Goal: Transaction & Acquisition: Purchase product/service

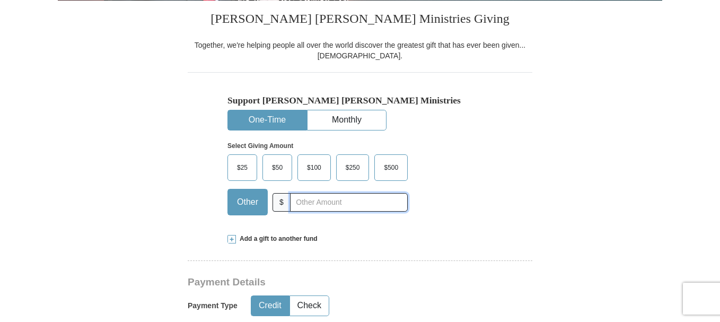
drag, startPoint x: 299, startPoint y: 203, endPoint x: 385, endPoint y: 199, distance: 85.9
click at [300, 201] on input "text" at bounding box center [349, 202] width 118 height 19
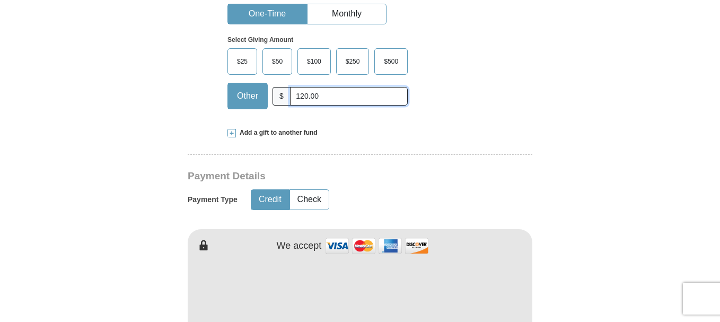
scroll to position [424, 0]
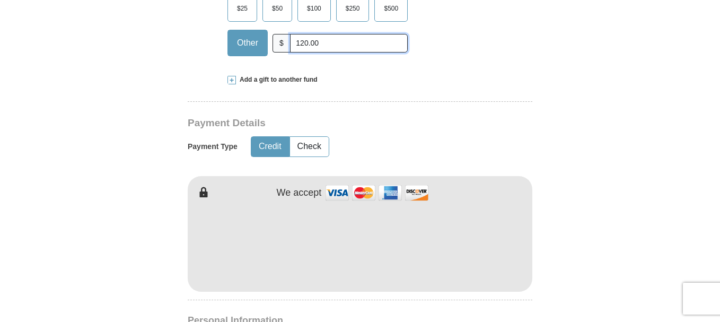
type input "120.00"
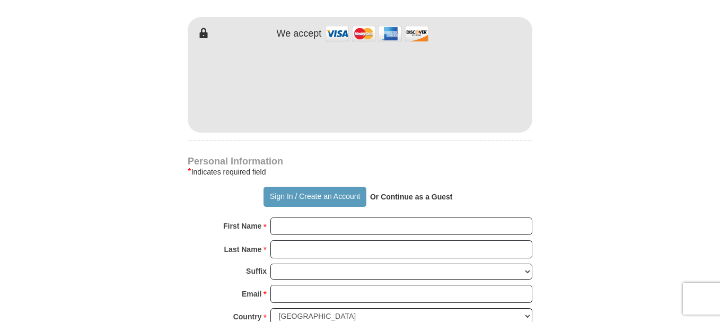
scroll to position [636, 0]
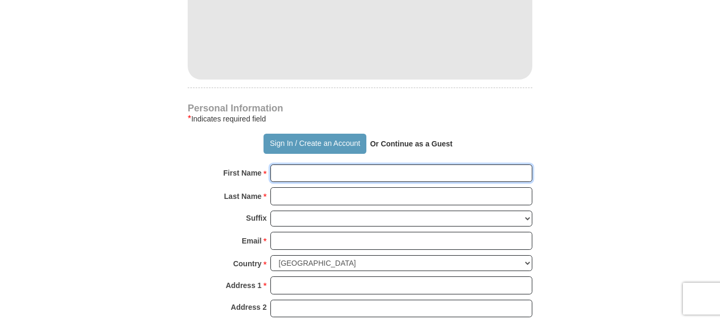
click at [293, 171] on input "First Name *" at bounding box center [401, 173] width 262 height 18
type input "d"
click at [303, 170] on input "Davie" at bounding box center [401, 173] width 262 height 18
type input "[PERSON_NAME]"
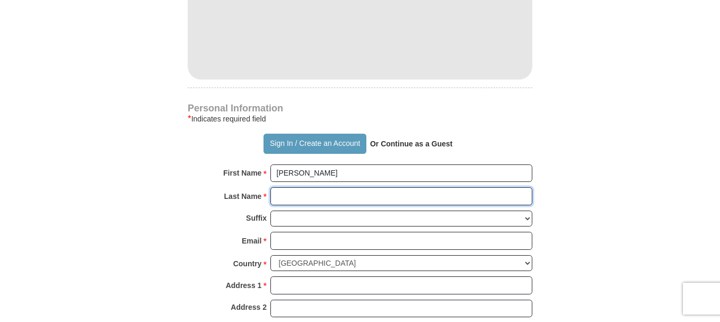
type input "h"
type input "[PERSON_NAME]"
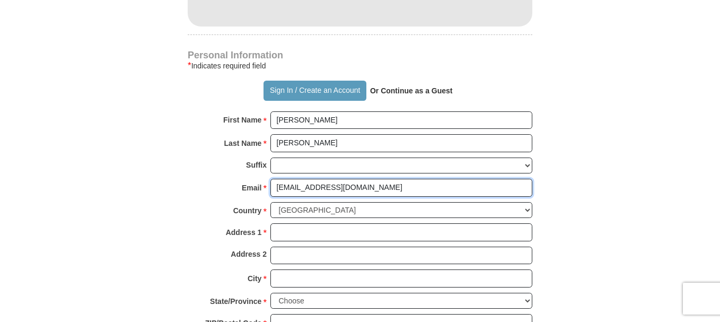
scroll to position [742, 0]
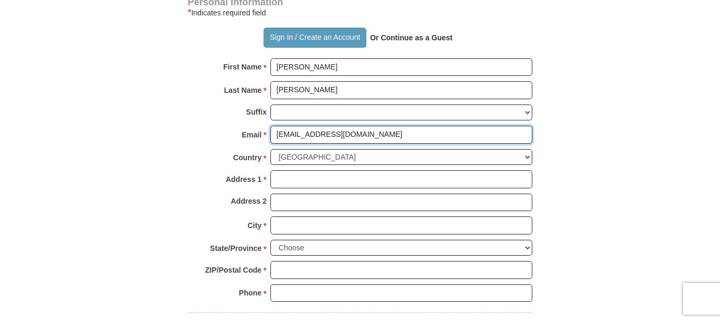
type input "[EMAIL_ADDRESS][DOMAIN_NAME]"
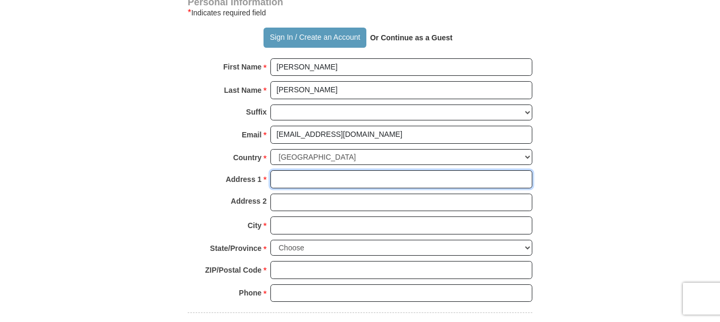
click at [285, 184] on input "Address 1 *" at bounding box center [401, 179] width 262 height 18
type input "[STREET_ADDRESS]"
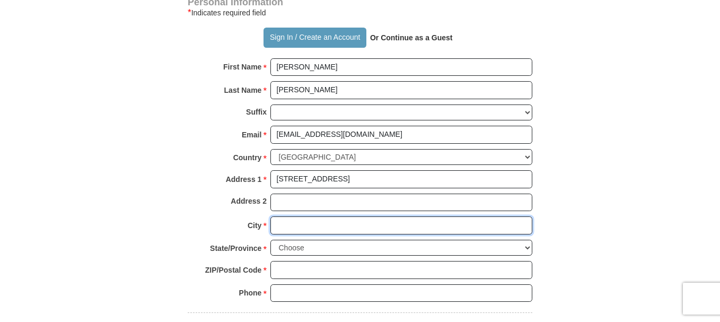
type input "[GEOGRAPHIC_DATA]"
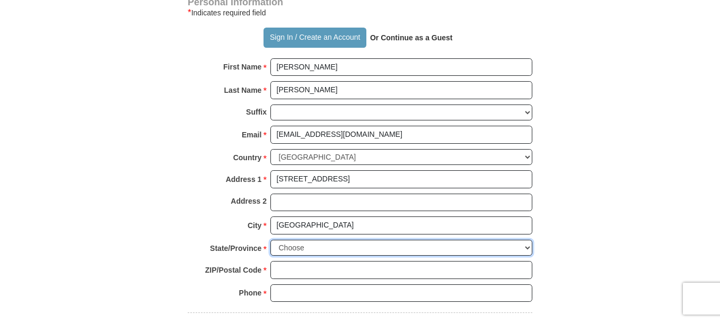
select select "AP"
type input "95621"
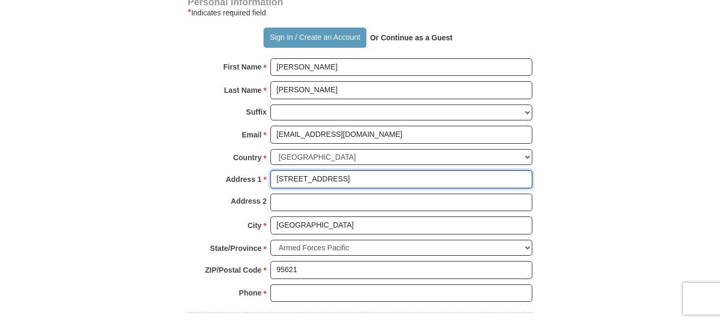
scroll to position [795, 0]
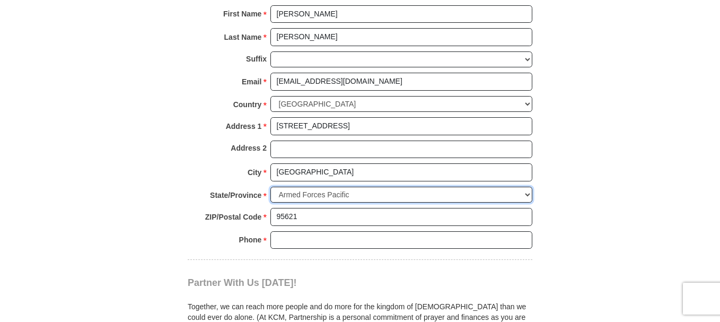
click at [527, 194] on select "Choose [US_STATE] [US_STATE] [US_STATE] [US_STATE] [US_STATE] Armed Forces Amer…" at bounding box center [401, 195] width 262 height 16
select select "CA"
click at [270, 187] on select "Choose [US_STATE] [US_STATE] [US_STATE] [US_STATE] [US_STATE] Armed Forces Amer…" at bounding box center [401, 195] width 262 height 16
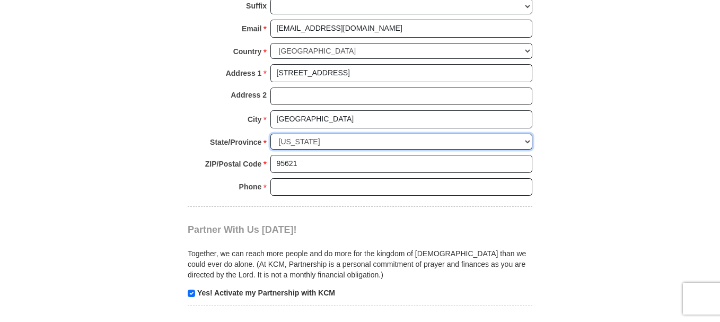
click at [388, 139] on select "Choose [US_STATE] [US_STATE] [US_STATE] [US_STATE] [US_STATE] Armed Forces Amer…" at bounding box center [401, 142] width 262 height 16
click at [304, 141] on select "Choose [US_STATE] [US_STATE] [US_STATE] [US_STATE] [US_STATE] Armed Forces Amer…" at bounding box center [401, 142] width 262 height 16
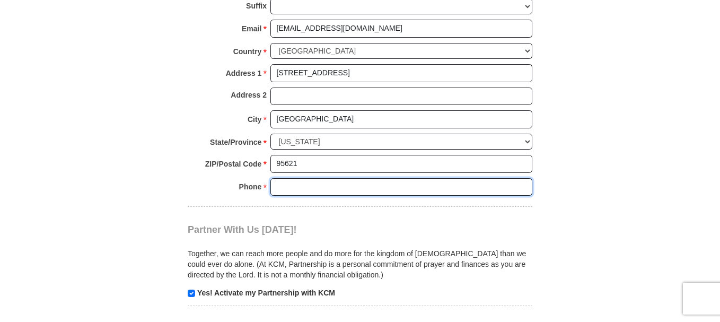
click at [286, 186] on input "Phone * *" at bounding box center [401, 187] width 262 height 18
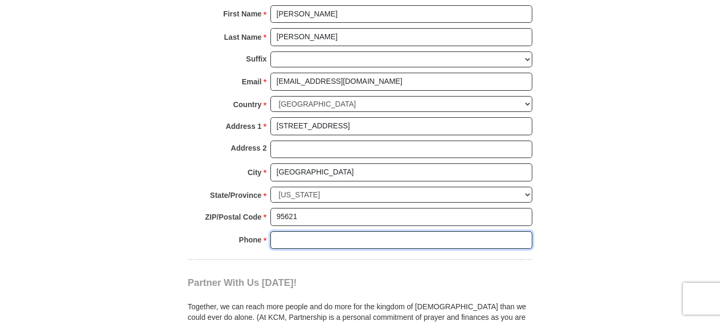
scroll to position [742, 0]
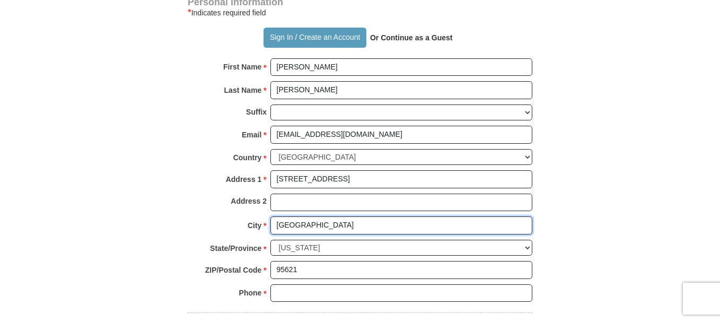
click at [340, 227] on input "[GEOGRAPHIC_DATA]" at bounding box center [401, 225] width 262 height 18
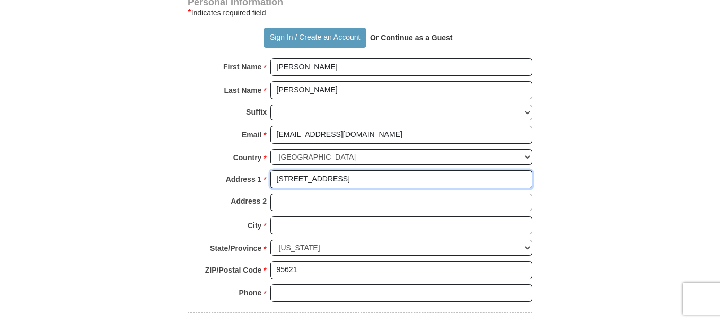
type input "7315 Broc"
drag, startPoint x: 311, startPoint y: 180, endPoint x: 321, endPoint y: 174, distance: 11.6
click at [316, 178] on input "7315 Broc" at bounding box center [401, 179] width 262 height 18
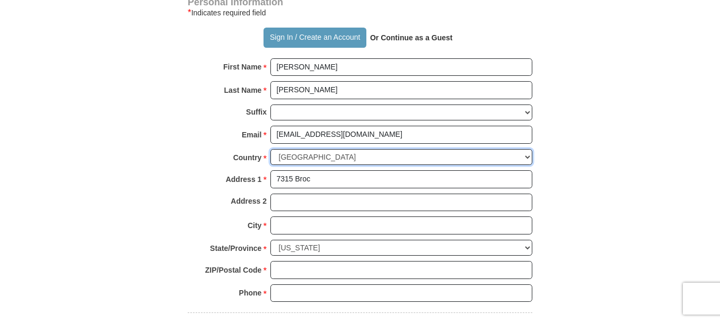
click at [421, 162] on select "[GEOGRAPHIC_DATA] [GEOGRAPHIC_DATA] [GEOGRAPHIC_DATA] [GEOGRAPHIC_DATA] [GEOGRA…" at bounding box center [401, 157] width 262 height 16
select select "AG"
click at [530, 156] on select "[GEOGRAPHIC_DATA] [GEOGRAPHIC_DATA] [GEOGRAPHIC_DATA] [GEOGRAPHIC_DATA] [GEOGRA…" at bounding box center [401, 157] width 262 height 16
select select "US"
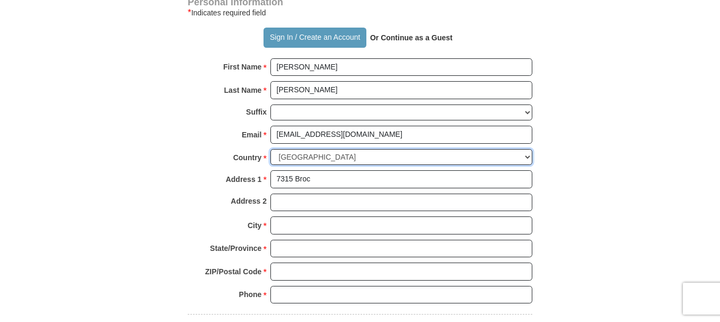
click at [270, 149] on select "[GEOGRAPHIC_DATA] [GEOGRAPHIC_DATA] [GEOGRAPHIC_DATA] [GEOGRAPHIC_DATA] [GEOGRA…" at bounding box center [401, 157] width 262 height 16
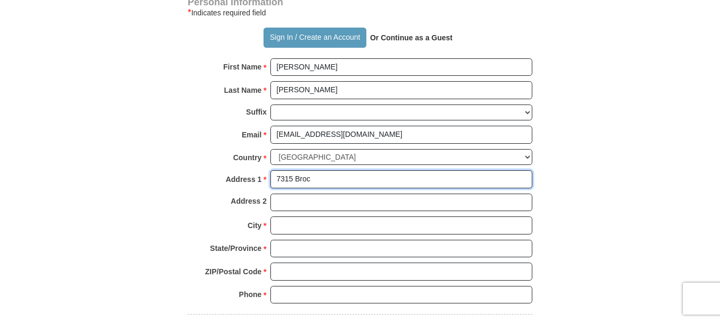
select select
click at [323, 177] on input "7315 Broc" at bounding box center [401, 179] width 262 height 18
type input "[STREET_ADDRESS]"
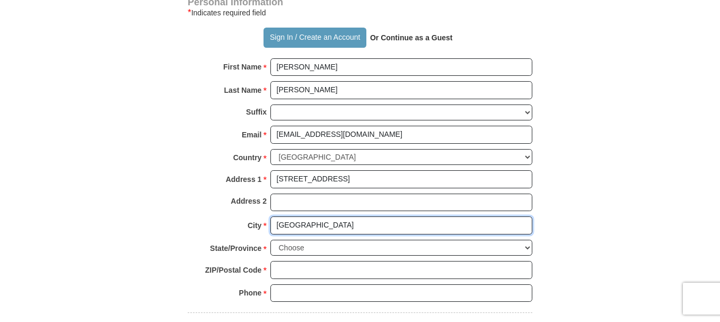
type input "[GEOGRAPHIC_DATA]"
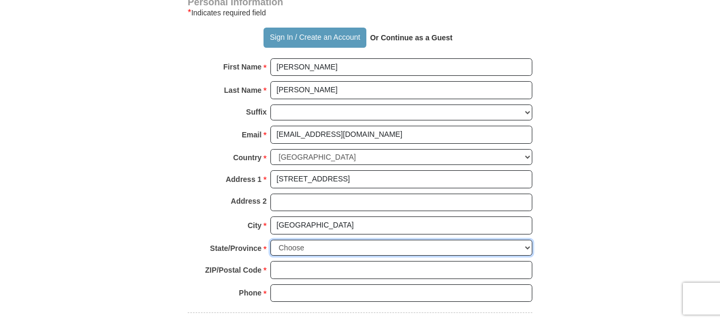
click at [522, 245] on select "Choose [US_STATE] [US_STATE] [US_STATE] [US_STATE] [US_STATE] Armed Forces Amer…" at bounding box center [401, 248] width 262 height 16
select select "CA"
click at [270, 240] on select "Choose [US_STATE] [US_STATE] [US_STATE] [US_STATE] [US_STATE] Armed Forces Amer…" at bounding box center [401, 248] width 262 height 16
click at [310, 268] on input "ZIP/Postal Code *" at bounding box center [401, 270] width 262 height 18
type input "95621"
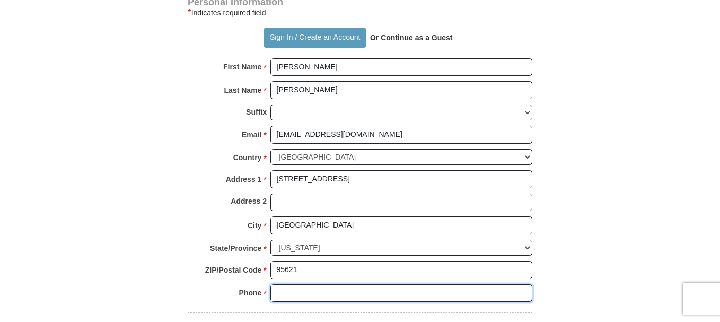
click at [282, 290] on input "Phone * *" at bounding box center [401, 293] width 262 height 18
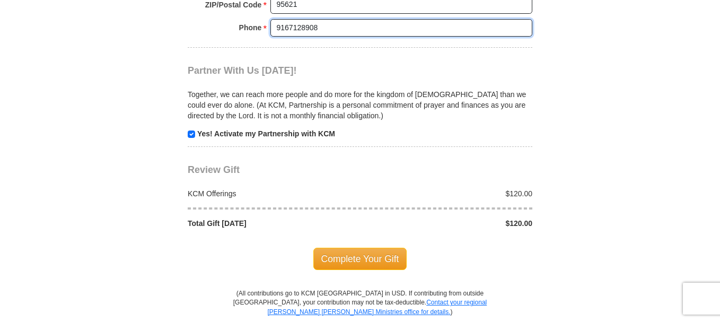
scroll to position [1060, 0]
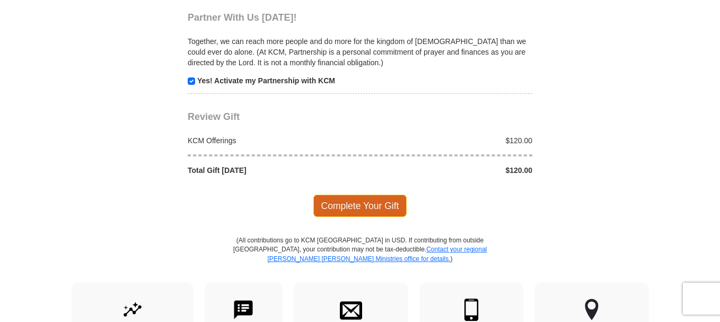
type input "9167128908"
click at [359, 205] on span "Complete Your Gift" at bounding box center [360, 205] width 94 height 22
